Goal: Task Accomplishment & Management: Manage account settings

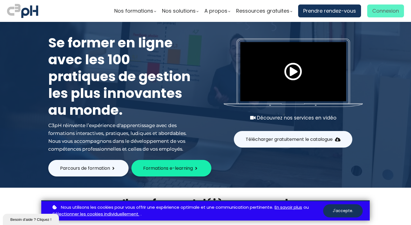
click at [392, 12] on span "Connexion" at bounding box center [386, 11] width 27 height 8
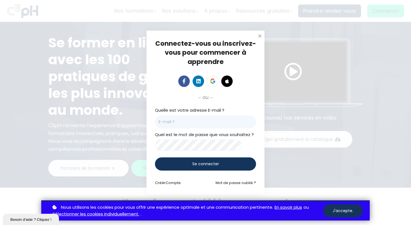
click at [208, 123] on input "email" at bounding box center [205, 121] width 101 height 13
type input "[EMAIL_ADDRESS][DOMAIN_NAME]"
click at [210, 165] on span "Se connecter" at bounding box center [205, 164] width 27 height 6
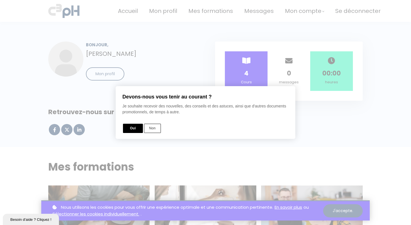
click at [158, 127] on button "Non" at bounding box center [152, 128] width 17 height 9
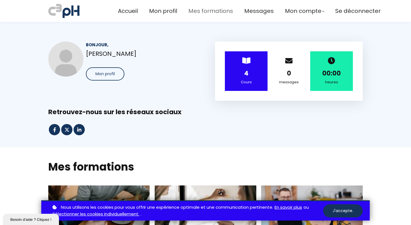
click at [214, 8] on span "Mes formations" at bounding box center [211, 10] width 45 height 9
click at [331, 209] on button "J'accepte." at bounding box center [343, 211] width 40 height 13
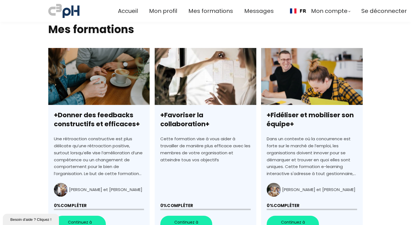
scroll to position [84, 0]
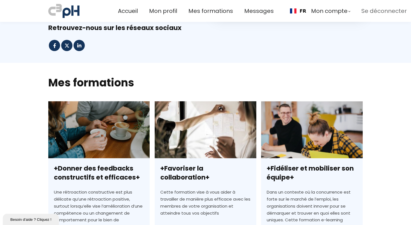
click at [372, 13] on span "Se déconnecter" at bounding box center [385, 10] width 46 height 9
